Goal: Transaction & Acquisition: Purchase product/service

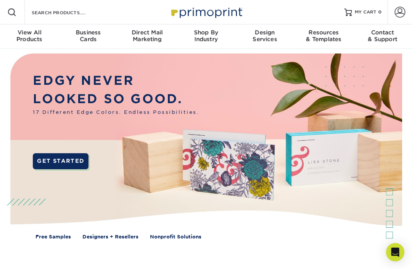
click at [90, 37] on div "Business Cards" at bounding box center [88, 36] width 59 height 14
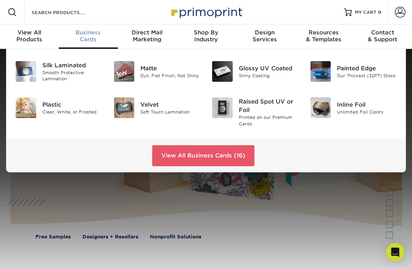
click at [124, 74] on img at bounding box center [124, 71] width 21 height 21
click at [267, 109] on div "Raised Spot UV or Foil" at bounding box center [269, 105] width 60 height 17
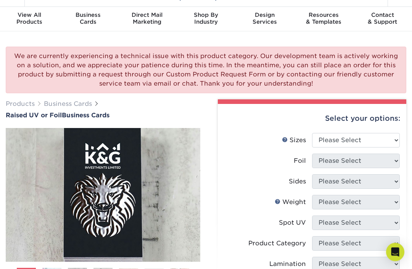
scroll to position [21, 0]
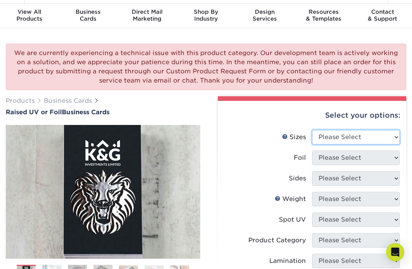
click at [396, 139] on select "Please Select 2" x 3.5" - Standard" at bounding box center [356, 137] width 88 height 15
select select "2.00x3.50"
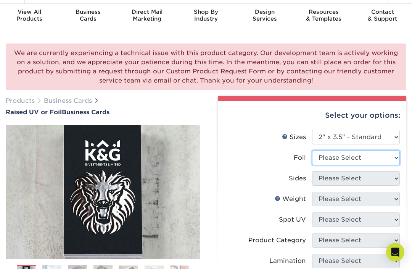
click at [395, 157] on select "Please Select No Yes" at bounding box center [356, 157] width 88 height 15
select select "0"
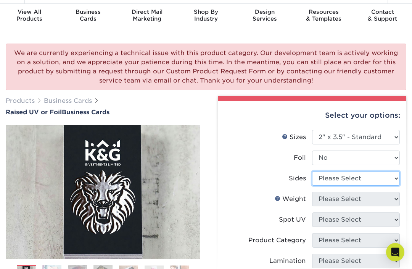
click at [395, 178] on select "Please Select Print Both Sides Print Front Only" at bounding box center [356, 178] width 88 height 15
select select "13abbda7-1d64-4f25-8bb2-c179b224825d"
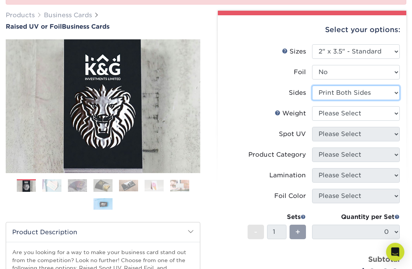
scroll to position [106, 0]
click at [279, 114] on link "Weight Help" at bounding box center [278, 113] width 6 height 6
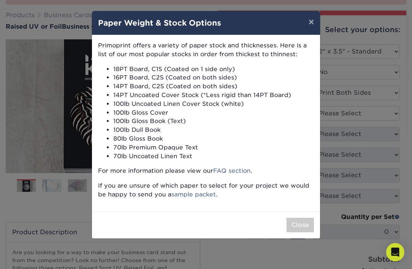
click at [310, 28] on button "×" at bounding box center [312, 21] width 18 height 21
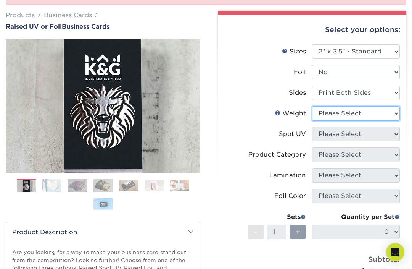
click at [397, 112] on select "Please Select 16PT" at bounding box center [356, 113] width 88 height 15
click at [369, 112] on select "Please Select 16PT" at bounding box center [356, 113] width 88 height 15
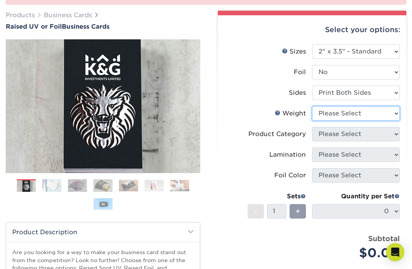
click at [374, 109] on select "Please Select 16PT" at bounding box center [356, 113] width 88 height 15
select select "16PT"
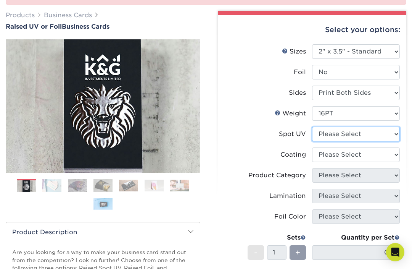
click at [391, 132] on select "Please Select No Spot UV Front Only" at bounding box center [356, 134] width 88 height 15
select select "1"
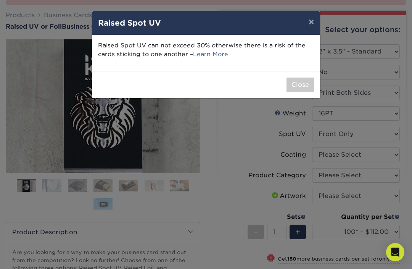
click at [310, 24] on button "×" at bounding box center [312, 21] width 18 height 21
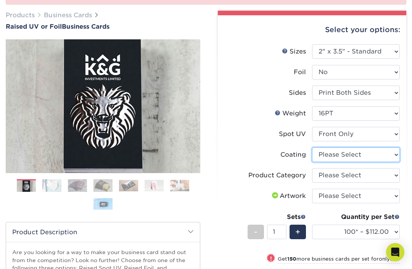
click at [388, 155] on select at bounding box center [356, 154] width 88 height 15
select select "3e7618de-abca-4bda-9f97-8b9129e913d8"
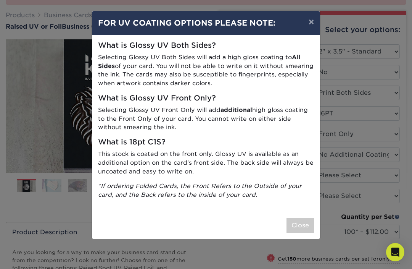
click at [303, 222] on button "Close" at bounding box center [300, 225] width 27 height 15
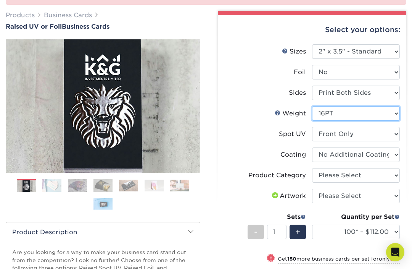
click at [396, 111] on select "Please Select 16PT" at bounding box center [356, 113] width 88 height 15
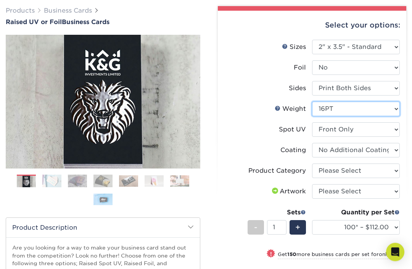
scroll to position [111, 0]
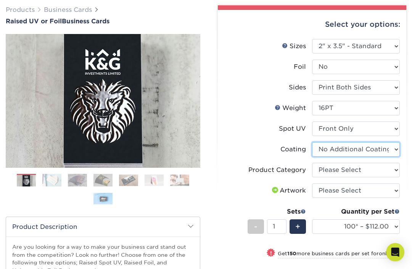
click at [389, 145] on select at bounding box center [356, 149] width 88 height 15
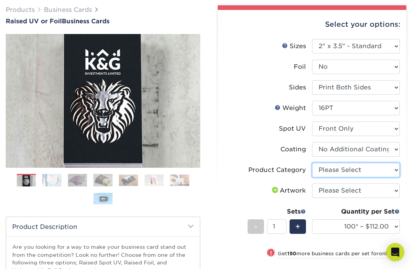
click at [389, 172] on select "Please Select Business Cards" at bounding box center [356, 170] width 88 height 15
select select "3b5148f1-0588-4f88-a218-97bcfdce65c1"
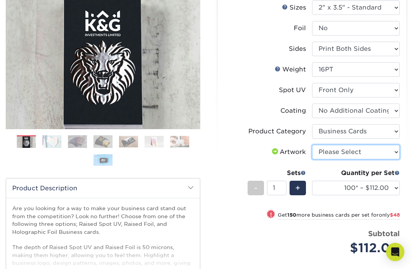
click at [388, 155] on select "Please Select I will upload files I need a design - $100" at bounding box center [356, 152] width 88 height 15
select select "upload"
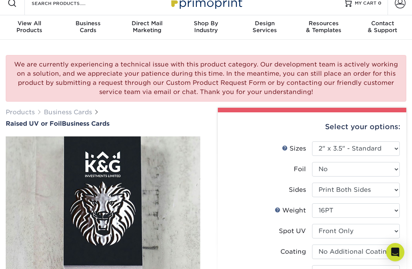
scroll to position [0, 0]
